Goal: Task Accomplishment & Management: Use online tool/utility

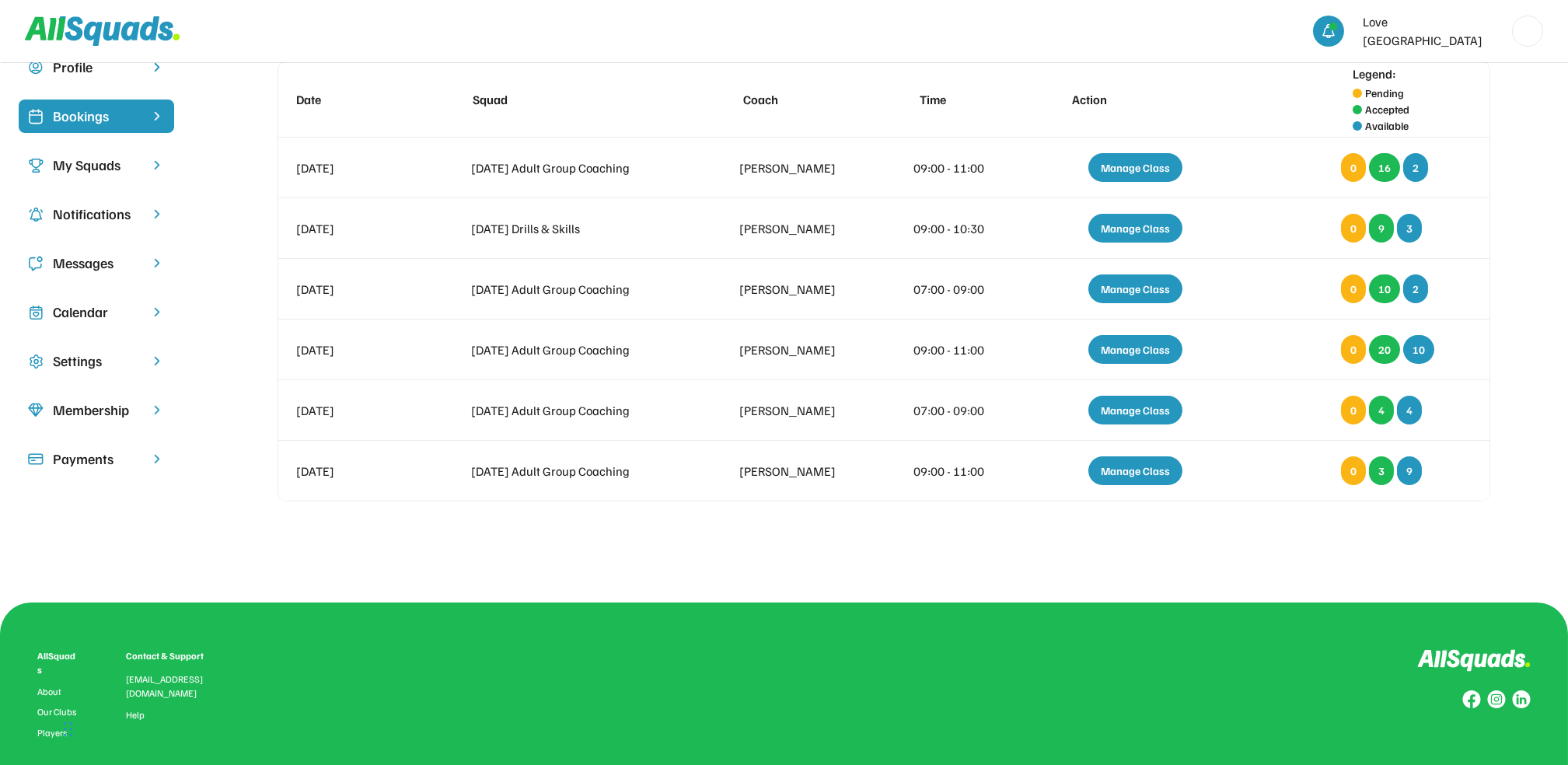
scroll to position [106, 0]
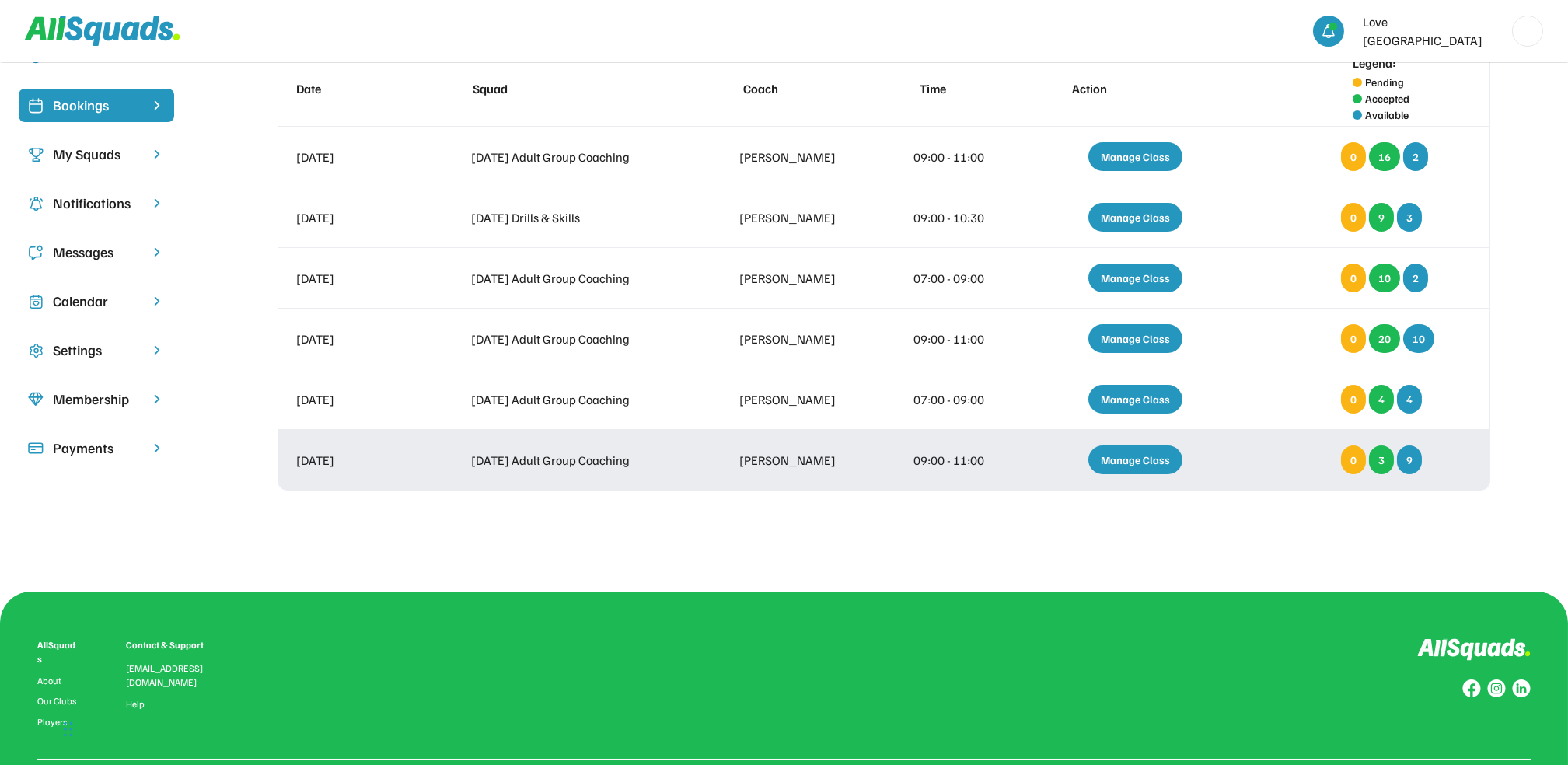
click at [1164, 459] on div "Manage Class" at bounding box center [1135, 460] width 94 height 29
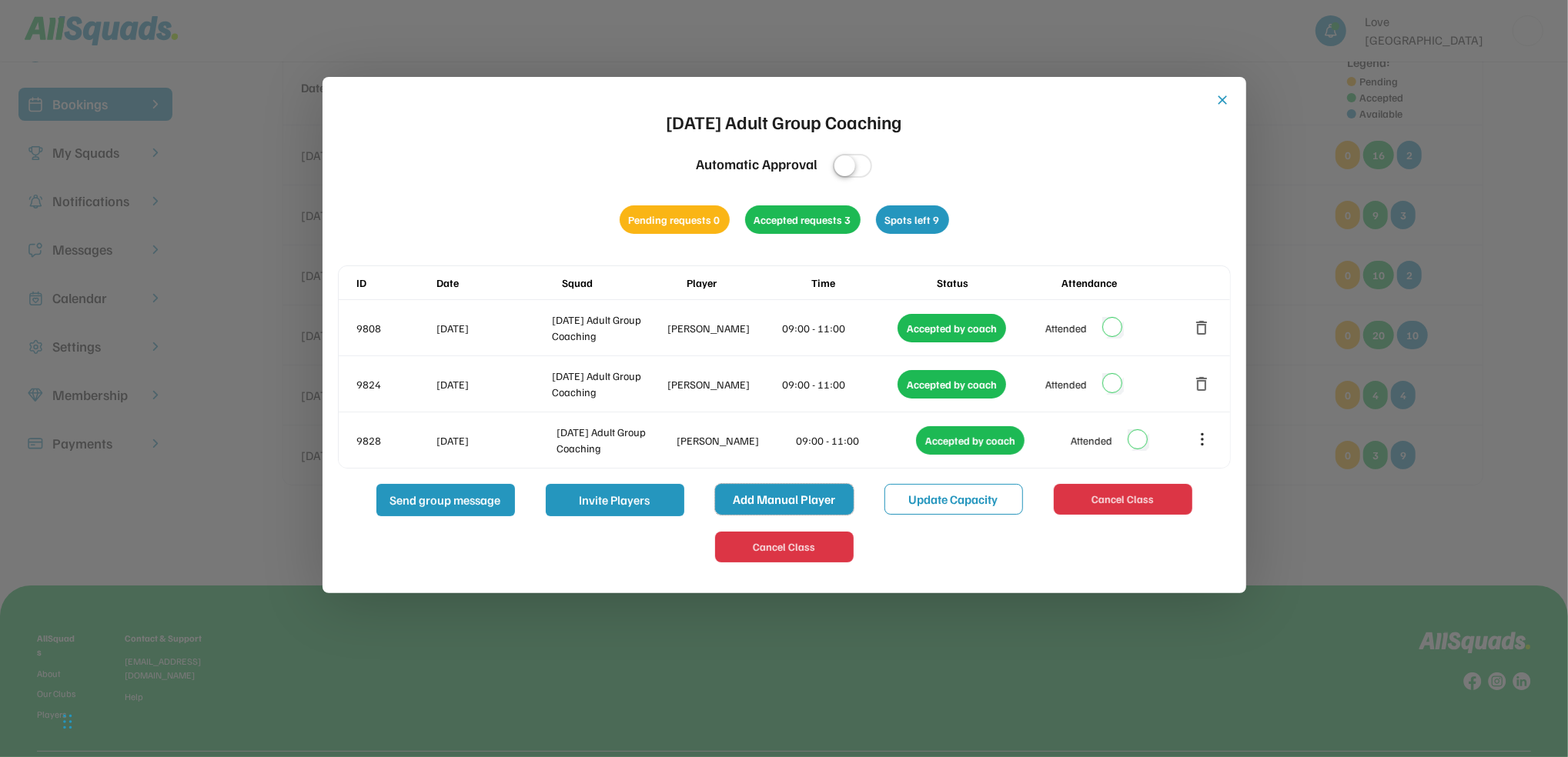
click at [793, 497] on button "Add Manual Player" at bounding box center [784, 499] width 138 height 31
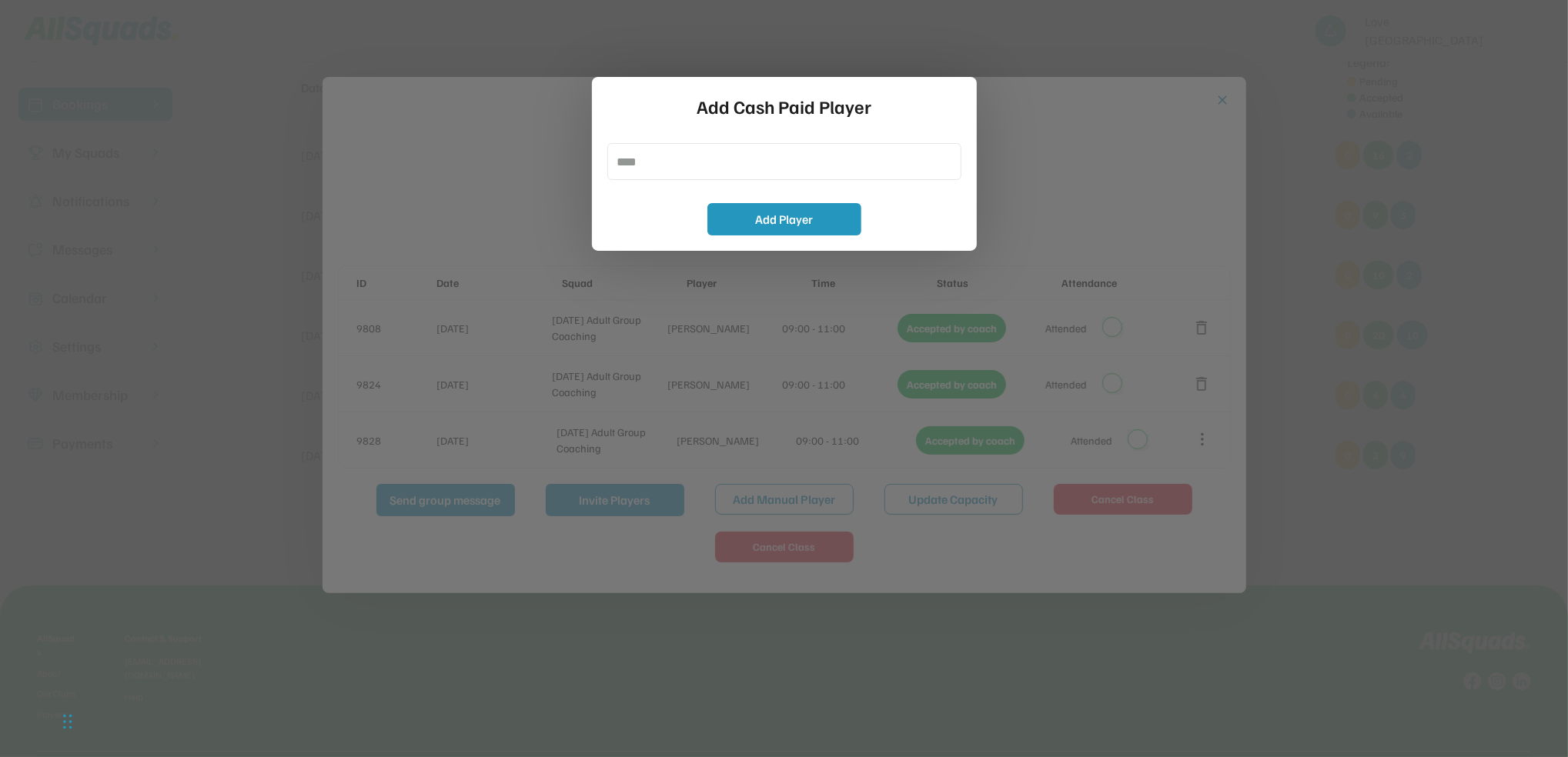
click at [715, 484] on button "Add Manual Player" at bounding box center [784, 499] width 138 height 31
click at [650, 171] on input "input" at bounding box center [784, 161] width 354 height 37
type input "**********"
drag, startPoint x: 752, startPoint y: 213, endPoint x: 780, endPoint y: 236, distance: 36.2
click at [752, 213] on button "Add Player" at bounding box center [784, 219] width 154 height 32
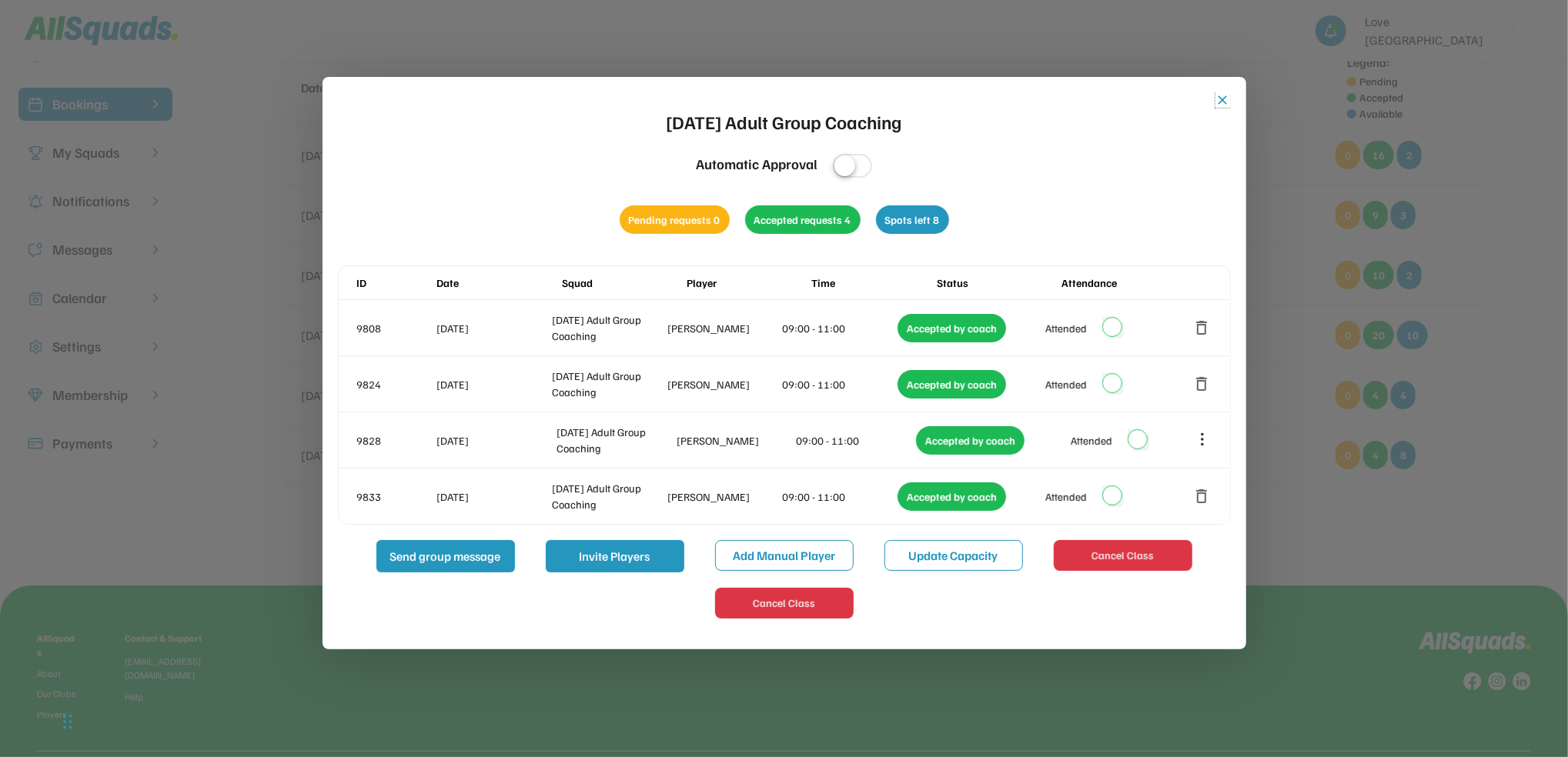
click at [1224, 96] on button "close" at bounding box center [1223, 100] width 15 height 15
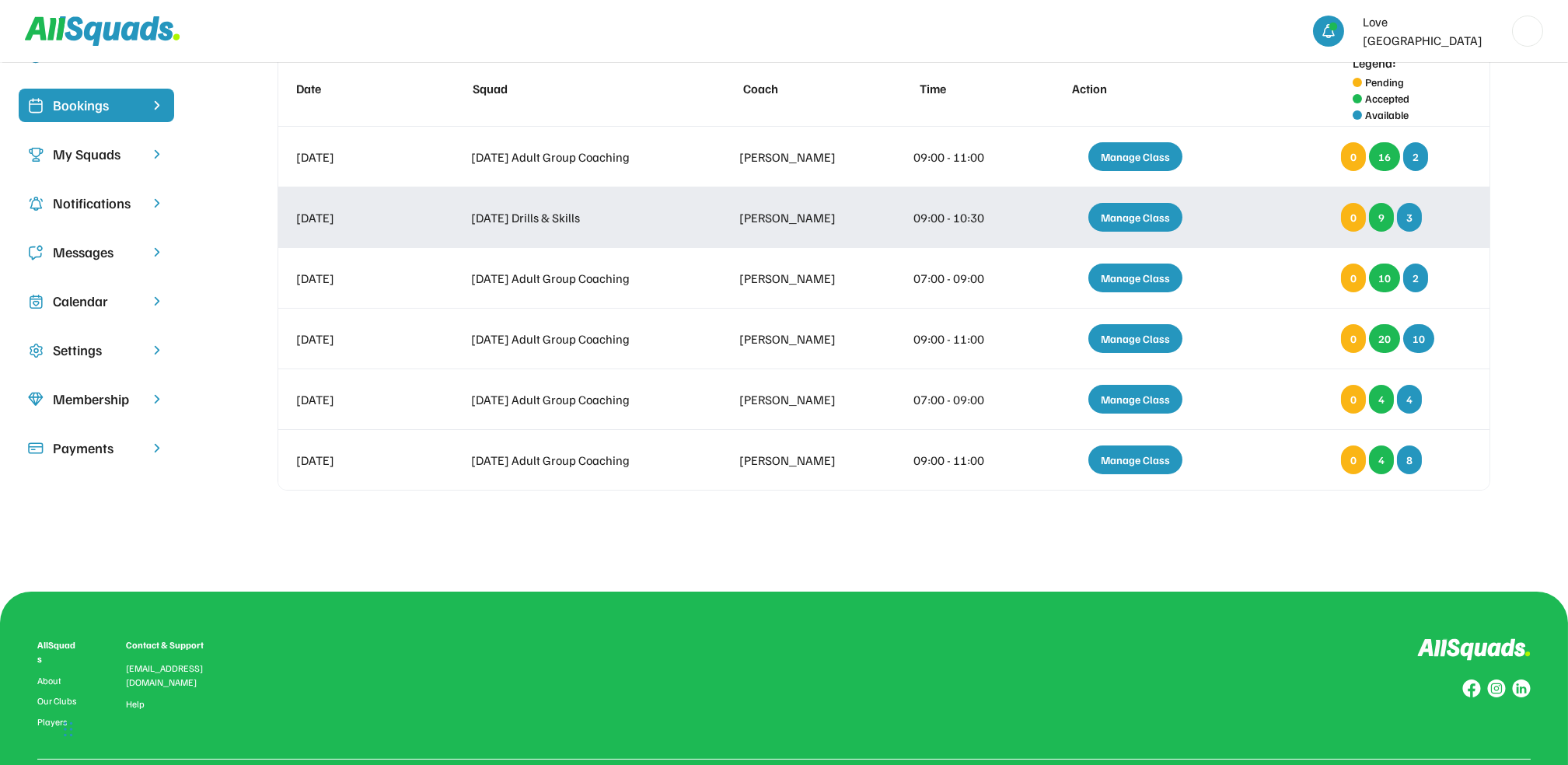
click at [1128, 213] on div "Manage Class" at bounding box center [1135, 218] width 94 height 29
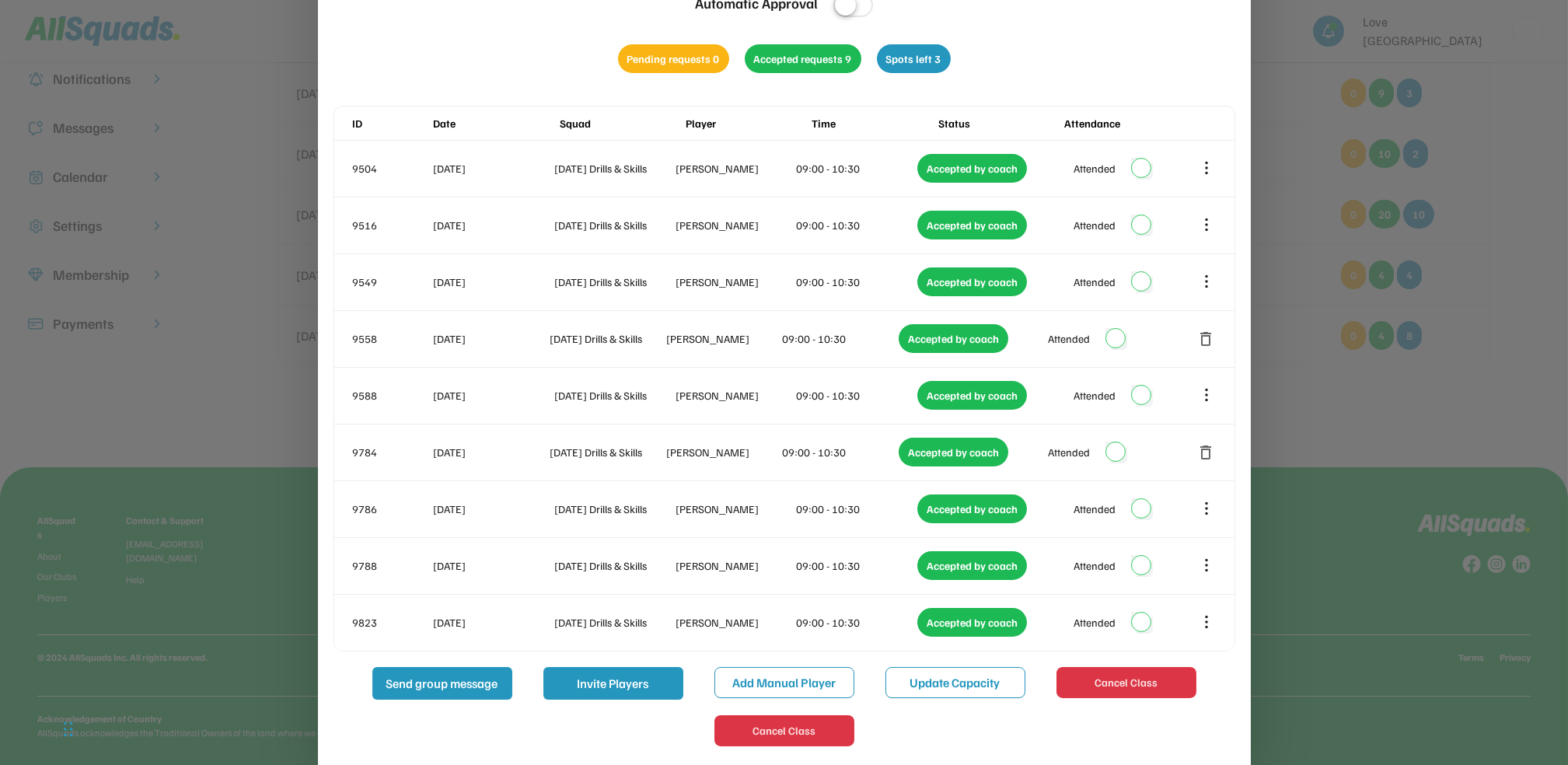
scroll to position [243, 0]
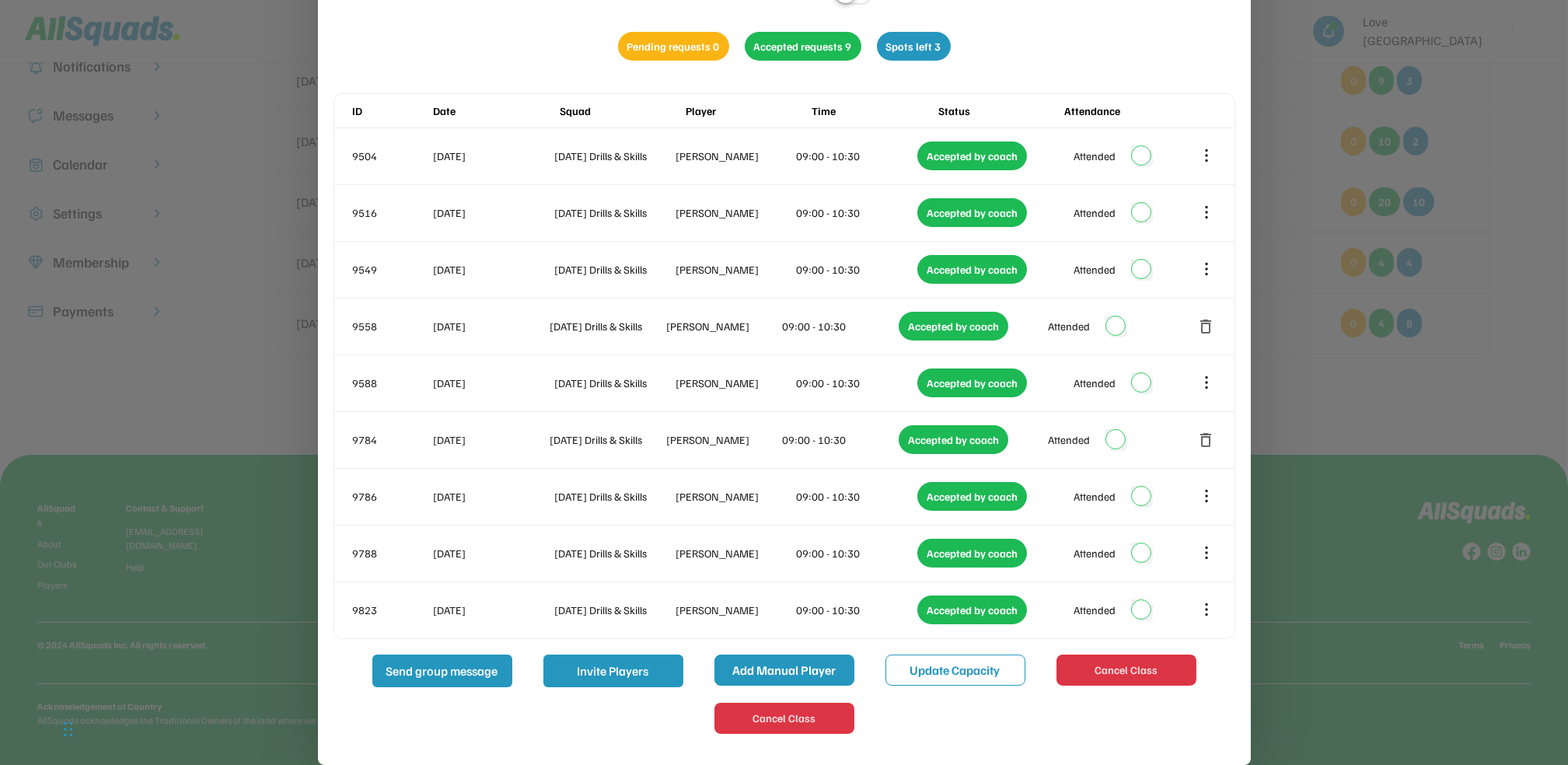
click at [811, 665] on button "Add Manual Player" at bounding box center [784, 670] width 140 height 31
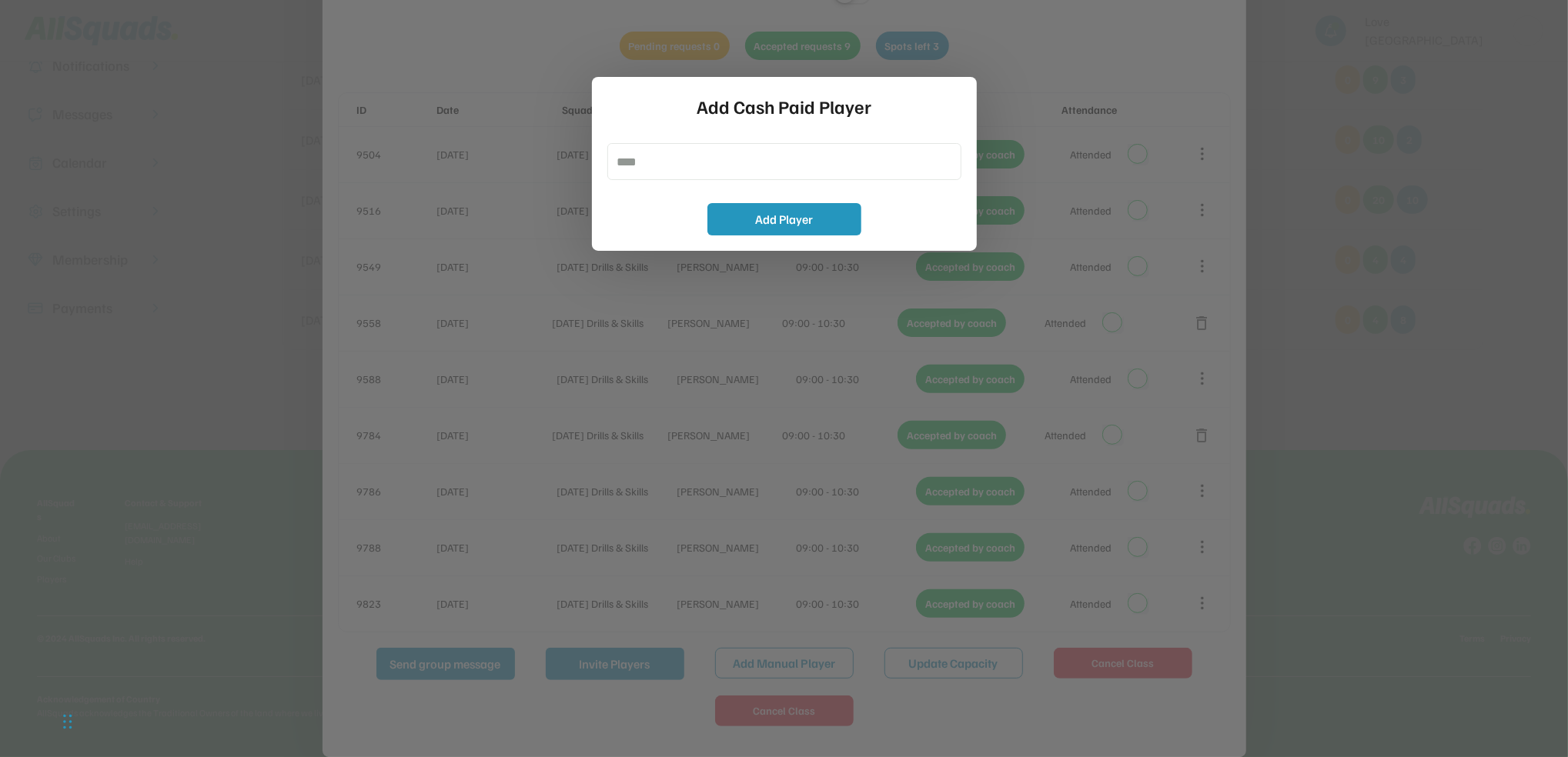
click at [705, 163] on input "input" at bounding box center [784, 161] width 354 height 37
type input "**********"
click at [794, 218] on button "Add Player" at bounding box center [784, 219] width 154 height 32
